Goal: Task Accomplishment & Management: Manage account settings

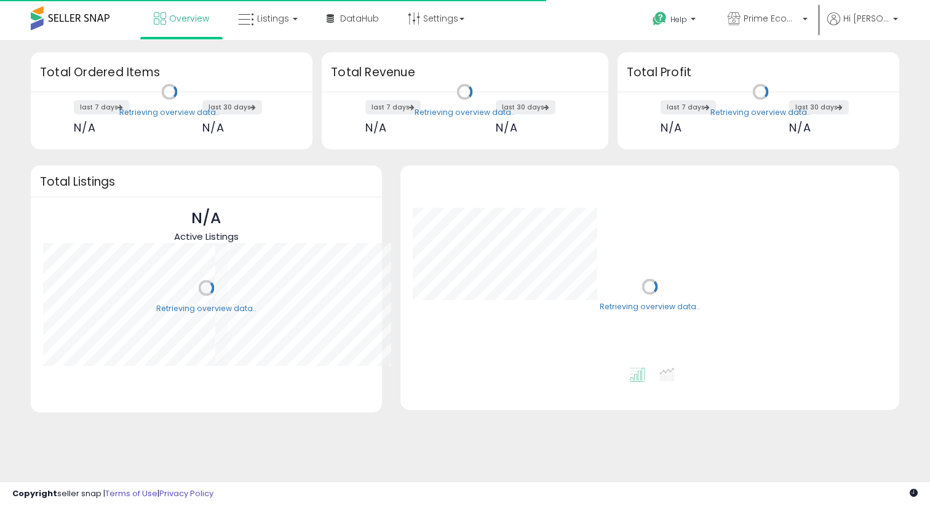
click at [268, 33] on link "Listings" at bounding box center [268, 18] width 78 height 37
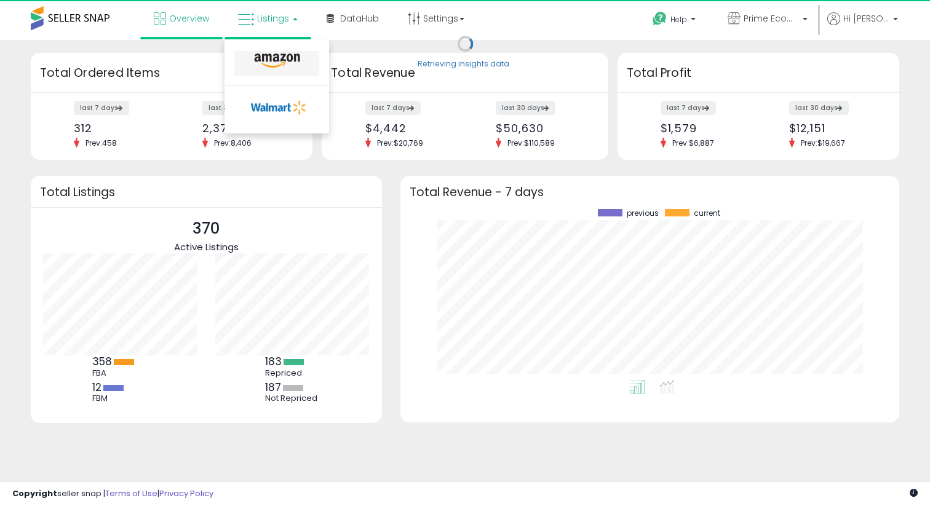
scroll to position [171, 474]
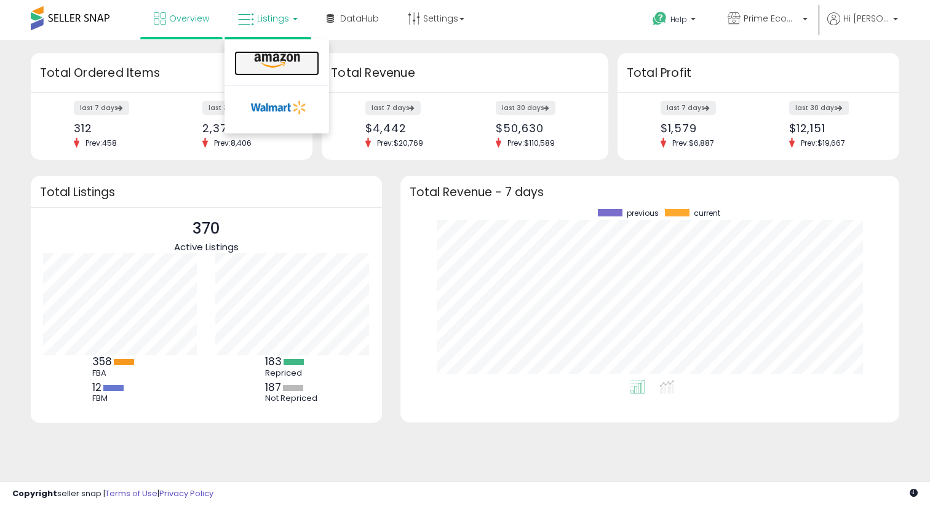
click at [272, 55] on icon at bounding box center [276, 61] width 53 height 16
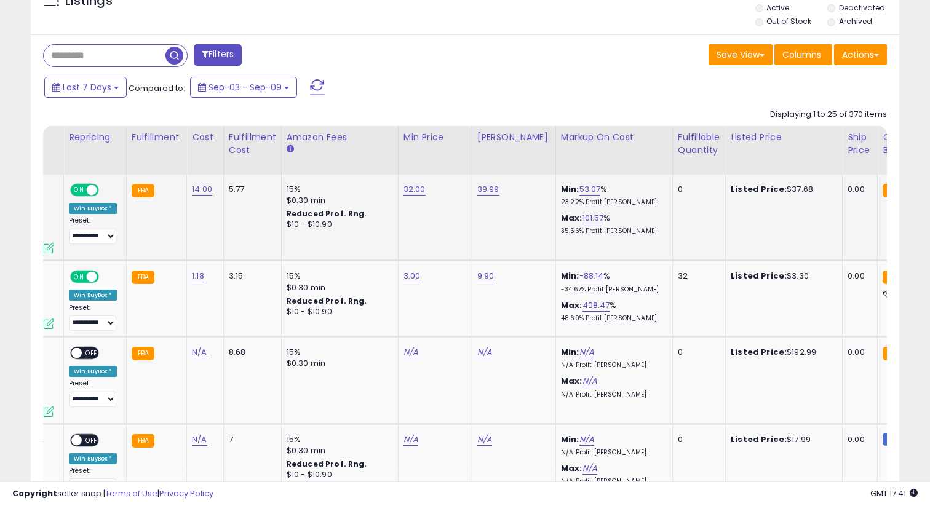
scroll to position [0, 222]
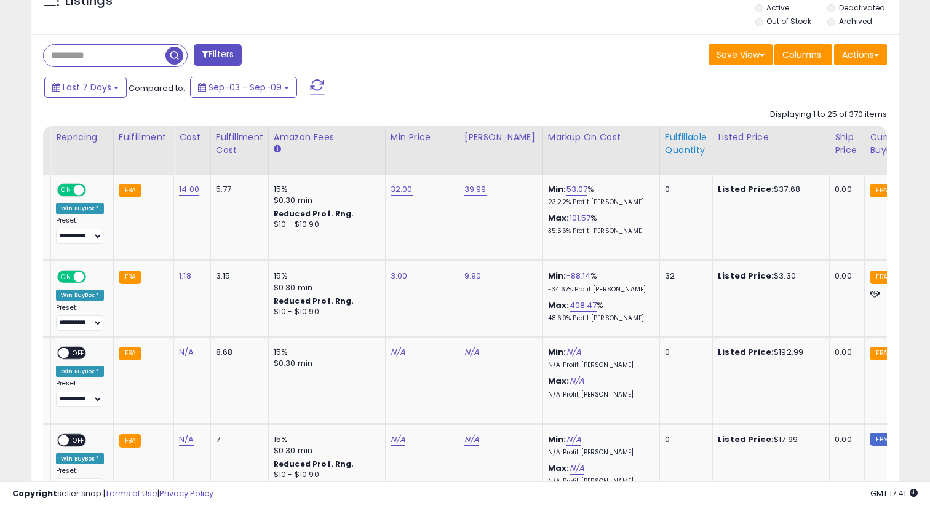
click at [668, 162] on th "Fulfillable Quantity" at bounding box center [685, 150] width 53 height 49
click at [668, 151] on div "Fulfillable Quantity" at bounding box center [686, 144] width 42 height 26
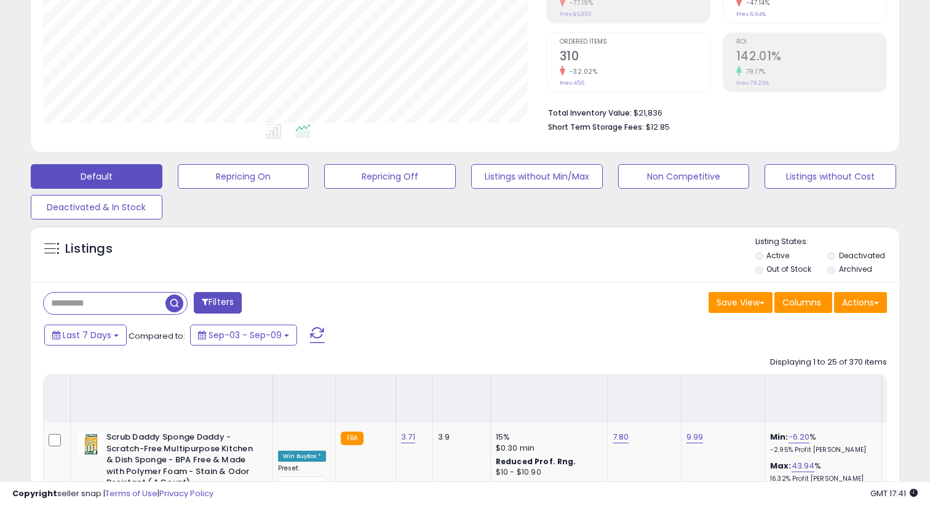
scroll to position [93, 0]
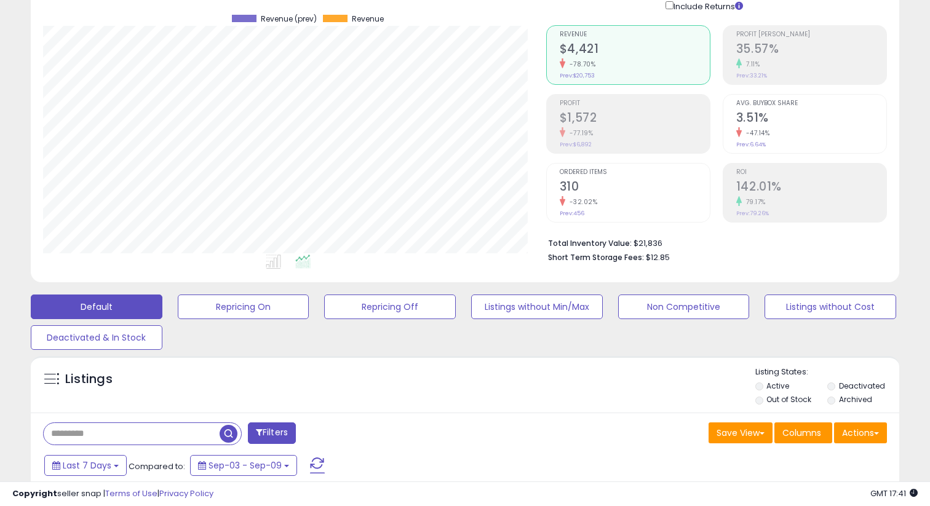
click at [80, 431] on input "text" at bounding box center [132, 434] width 176 height 22
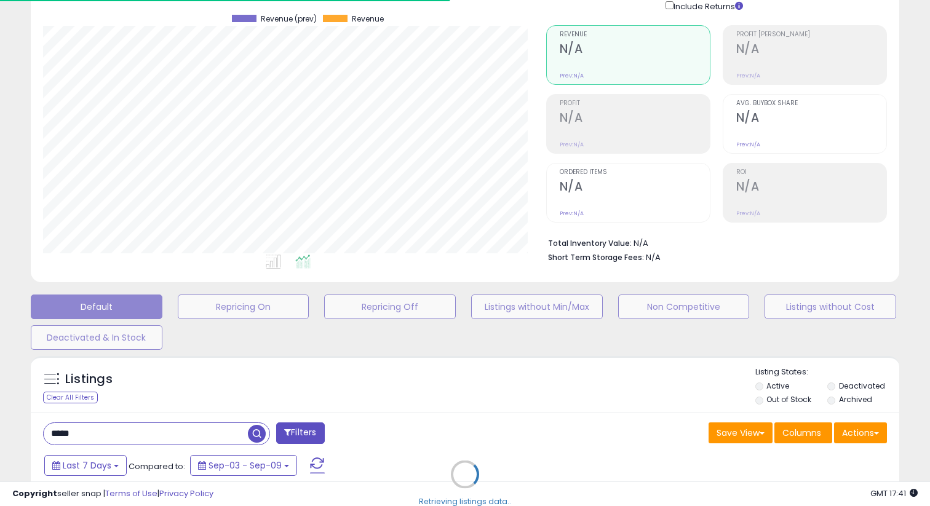
scroll to position [252, 502]
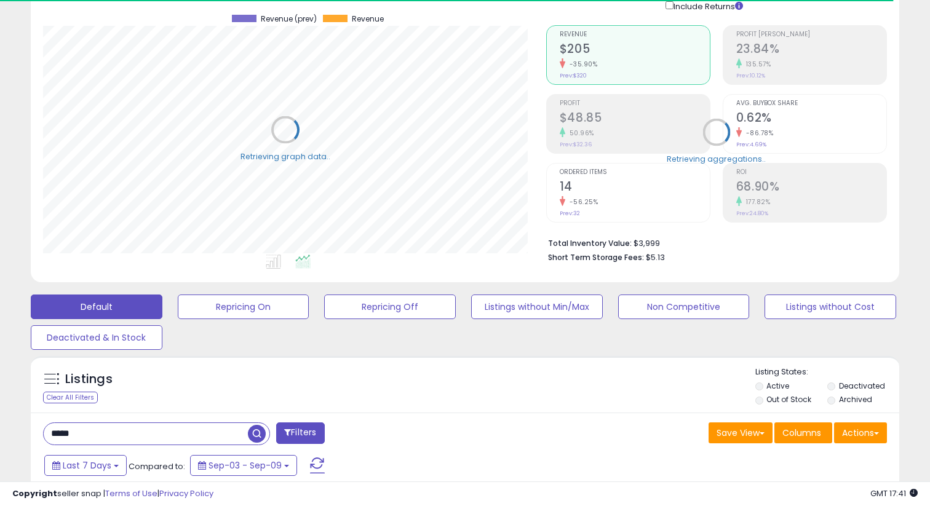
click at [762, 403] on li "Out of Stock" at bounding box center [790, 401] width 71 height 14
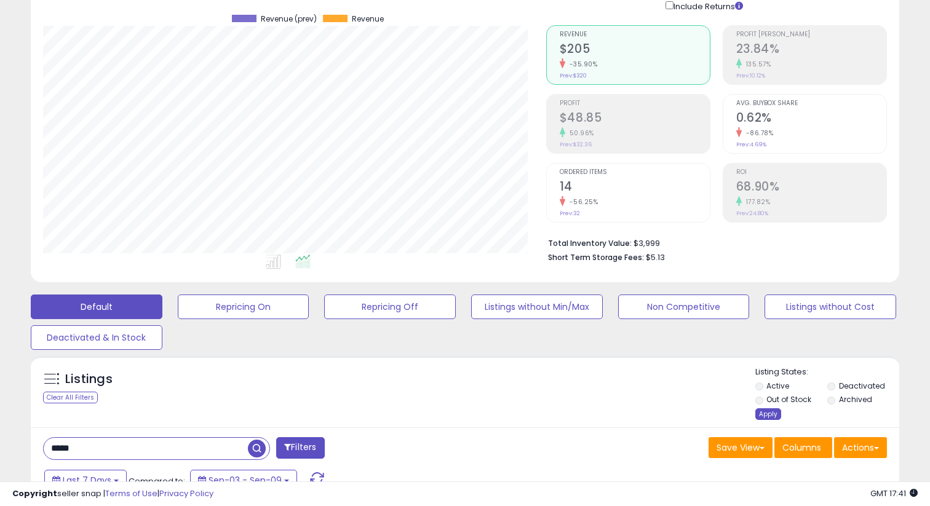
click at [764, 411] on div "Apply" at bounding box center [768, 414] width 26 height 12
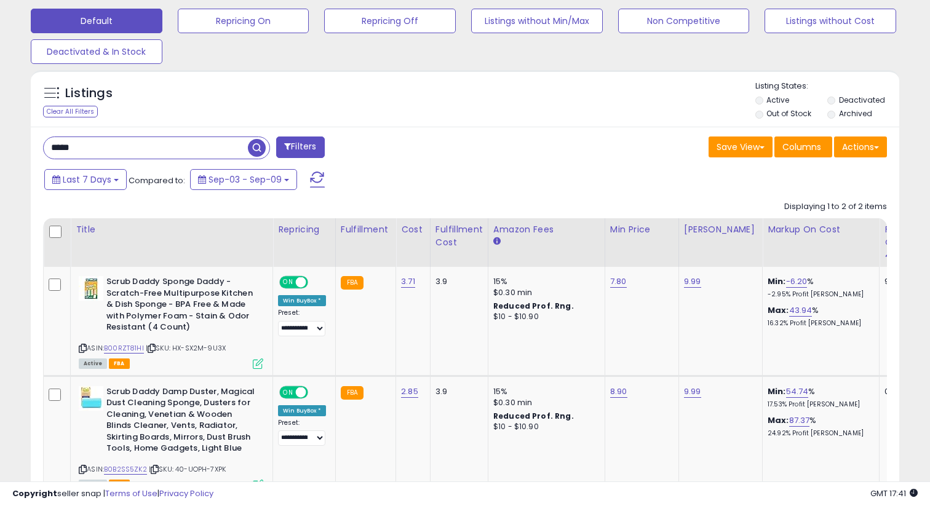
click at [766, 117] on li "Out of Stock" at bounding box center [790, 115] width 71 height 14
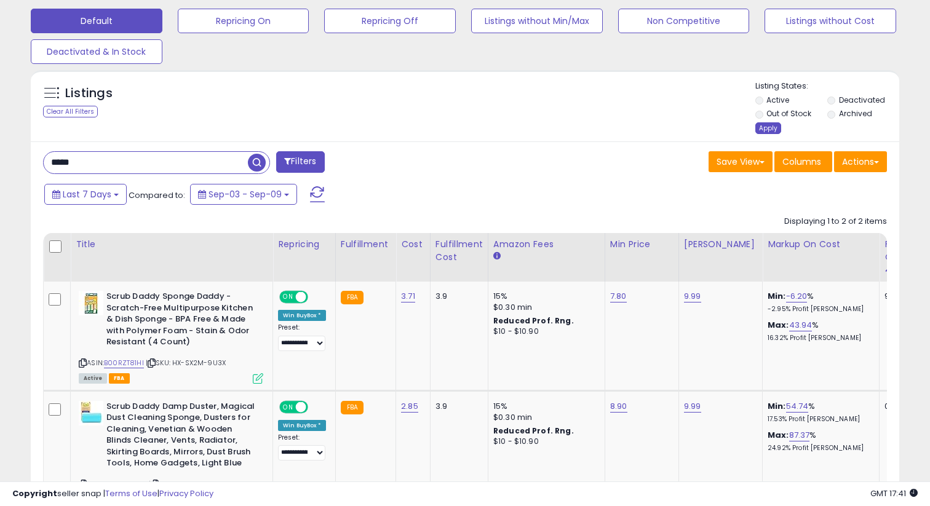
click at [762, 133] on div "Apply" at bounding box center [768, 128] width 26 height 12
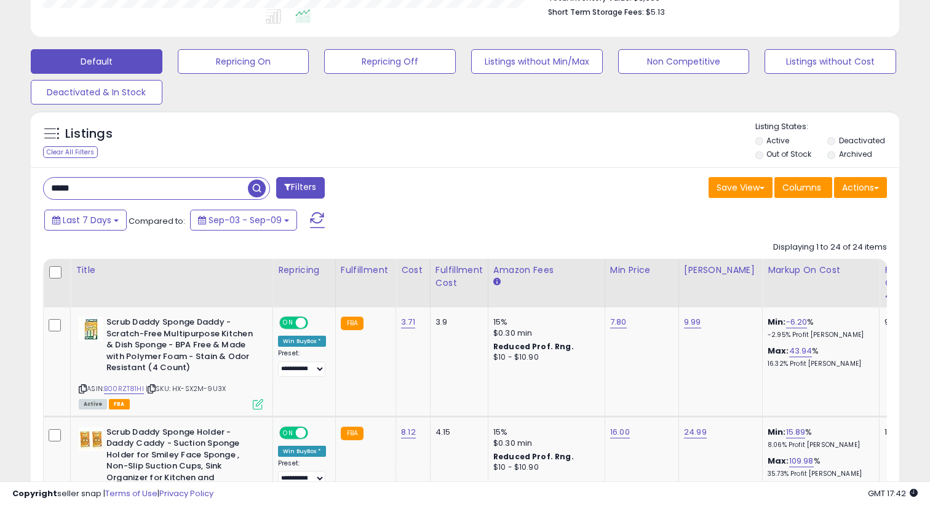
click at [138, 190] on input "*****" at bounding box center [146, 189] width 204 height 22
paste input "*****"
type input "**********"
click at [254, 186] on span "button" at bounding box center [257, 189] width 18 height 18
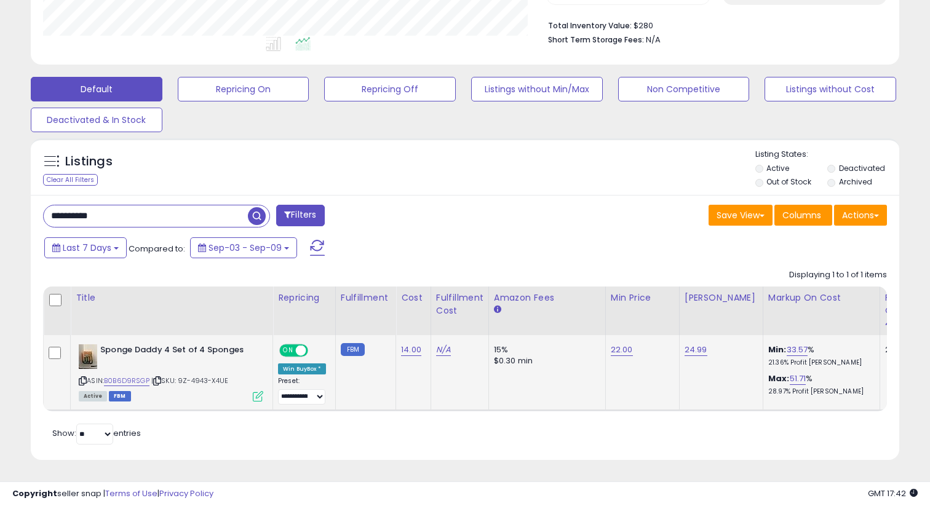
click at [143, 373] on div "ASIN: B0B6D9RSGP | SKU: 9Z-4943-X4UE Active FBM" at bounding box center [171, 372] width 184 height 56
click at [140, 375] on div "ASIN: B0B6D9RSGP | SKU: 9Z-4943-X4UE Active FBM" at bounding box center [171, 372] width 184 height 56
click at [133, 379] on link "B0B6D9RSGP" at bounding box center [127, 381] width 46 height 10
